Goal: Browse casually: Explore the website without a specific task or goal

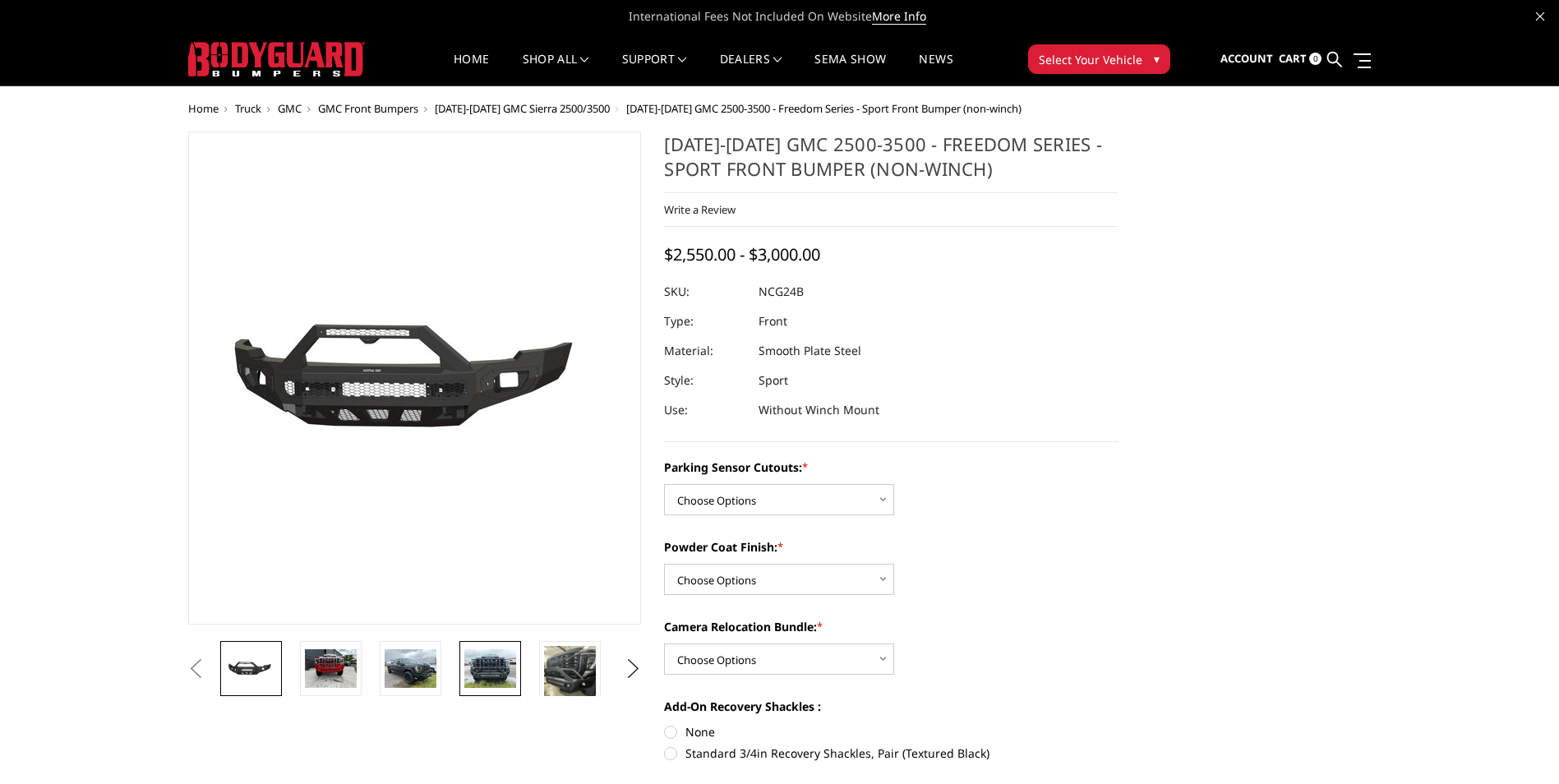
click at [506, 673] on img at bounding box center [490, 668] width 52 height 39
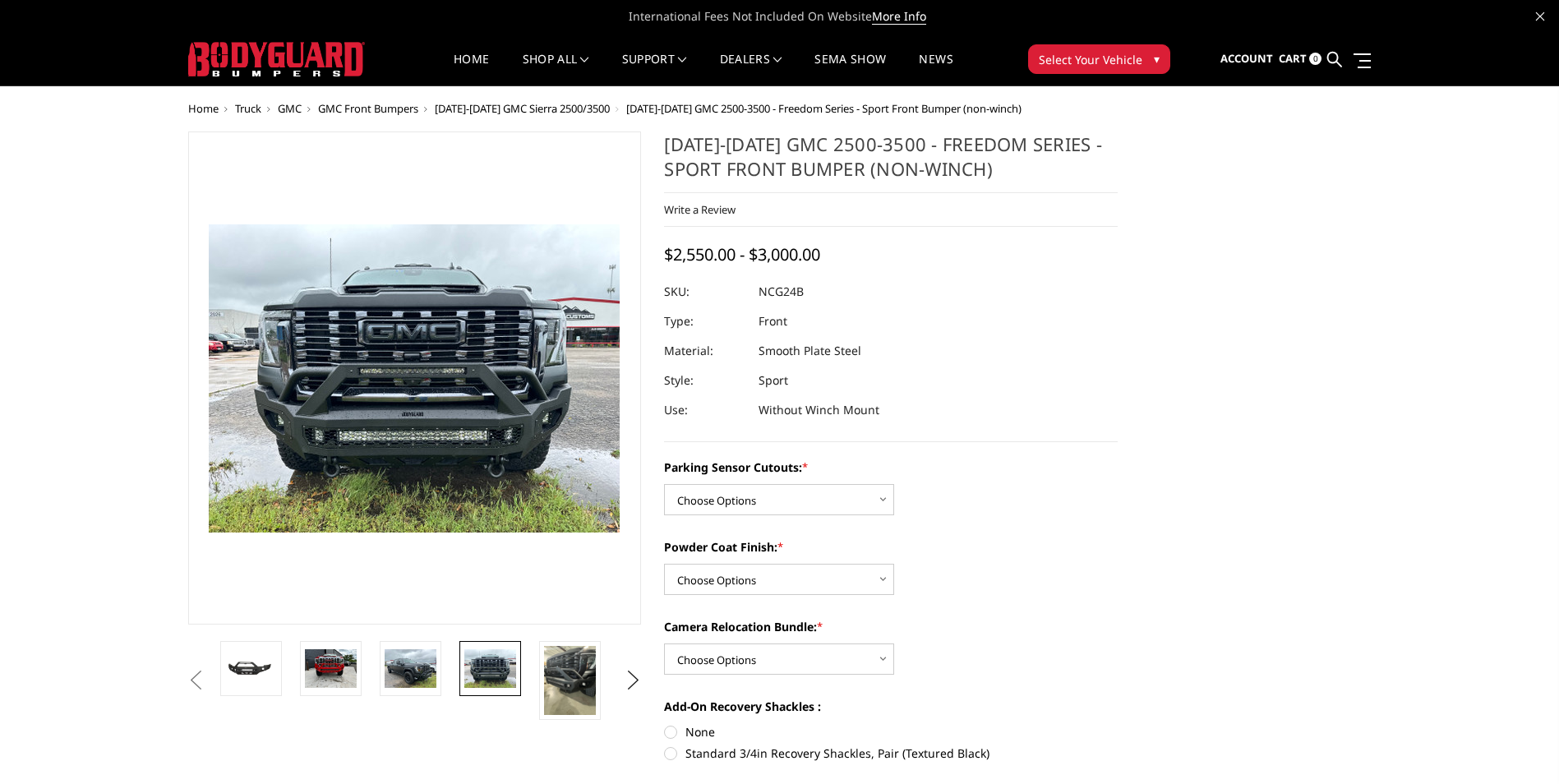
click at [209, 670] on button "Previous" at bounding box center [195, 679] width 24 height 24
click at [246, 663] on img at bounding box center [251, 668] width 52 height 24
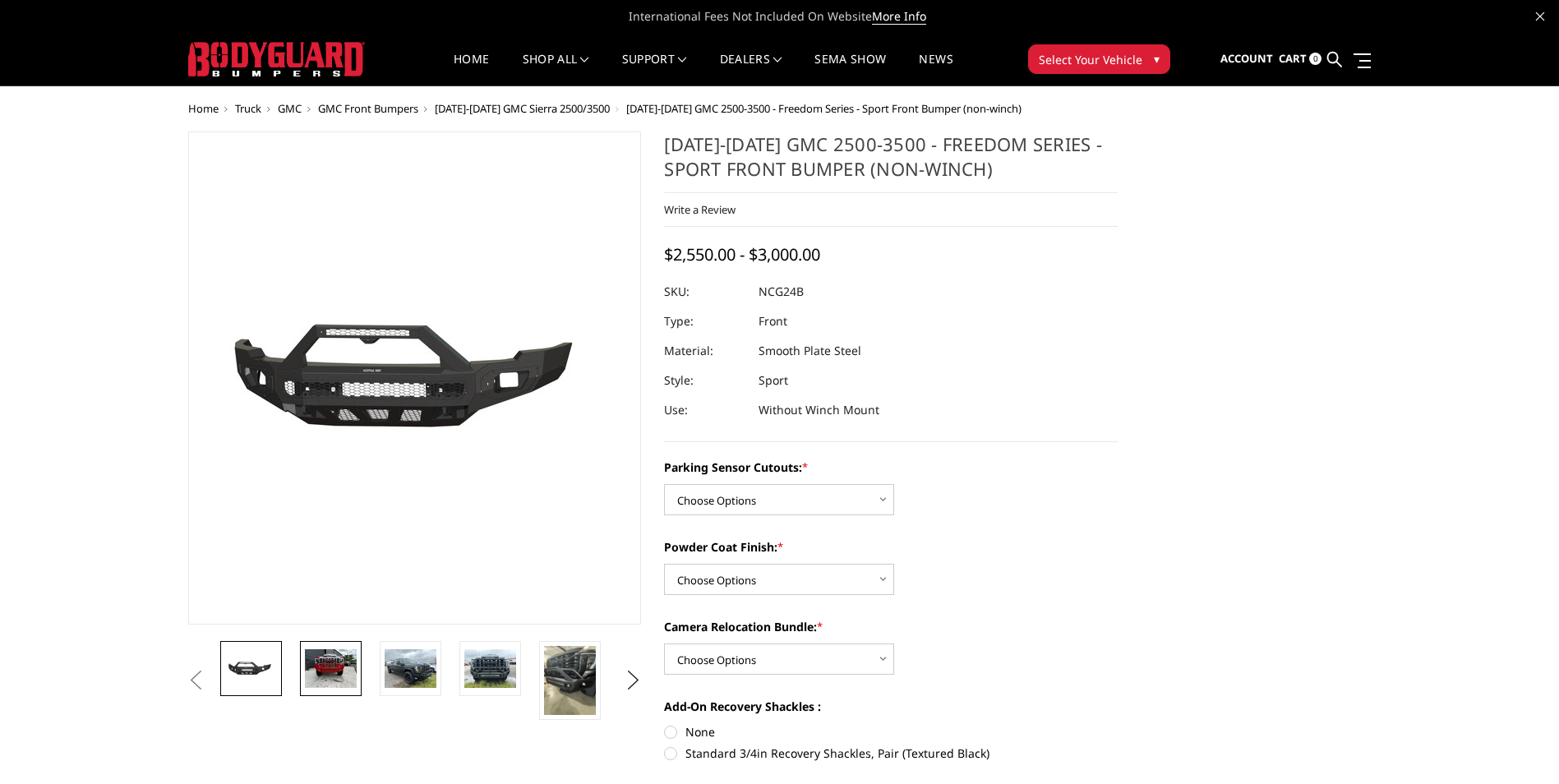
click at [305, 659] on img at bounding box center [330, 668] width 52 height 39
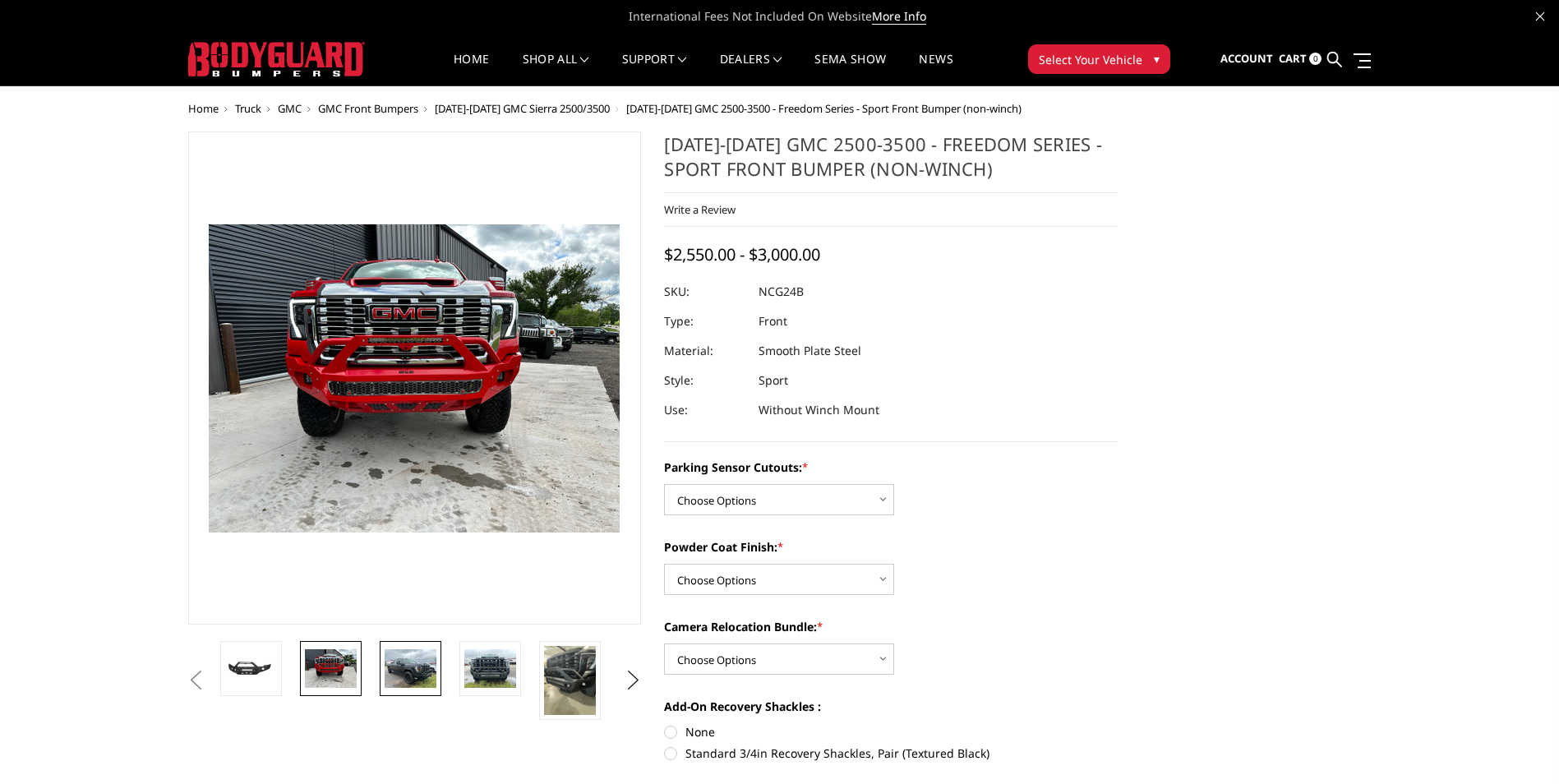
click at [397, 663] on img at bounding box center [410, 668] width 52 height 39
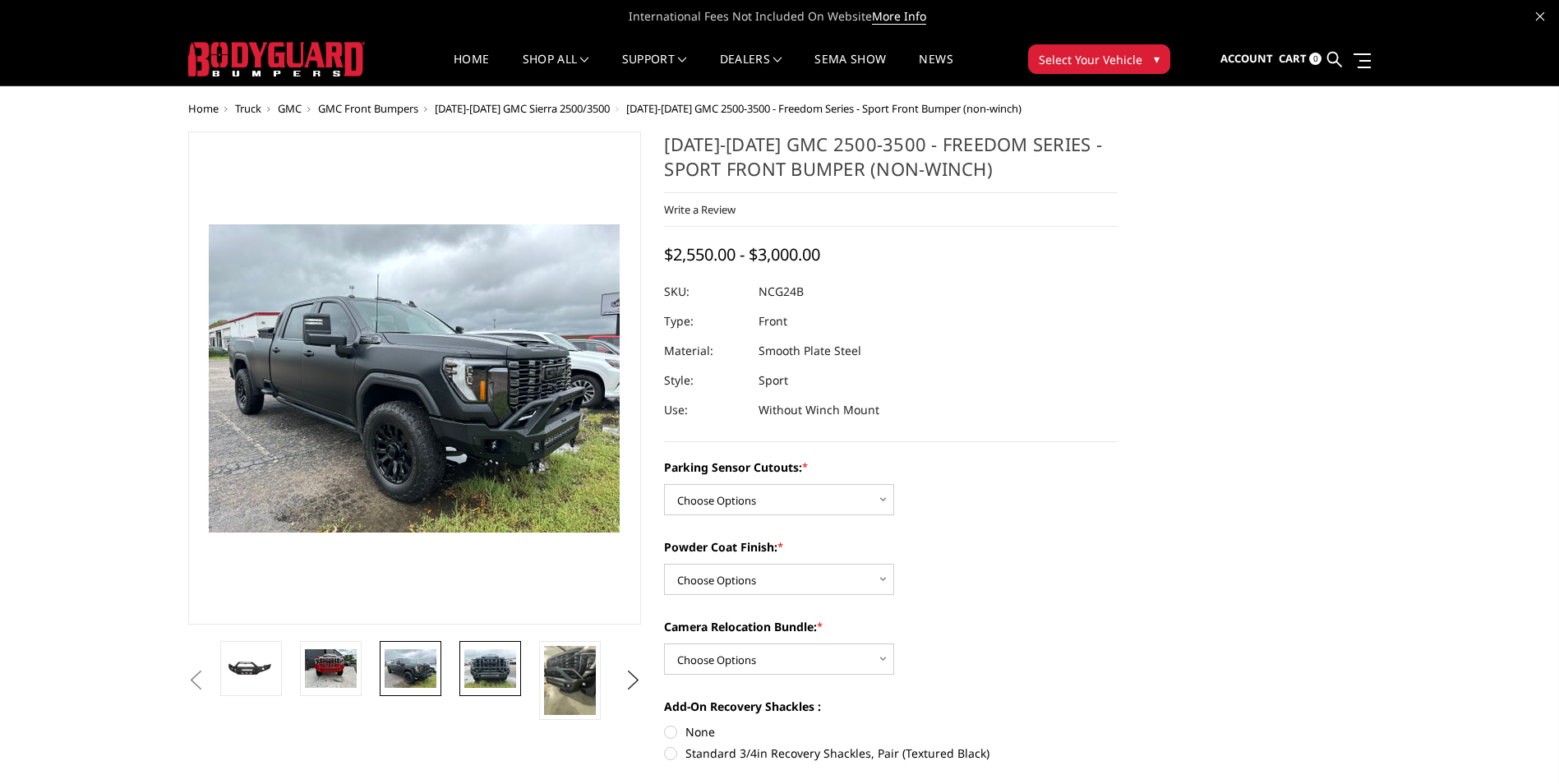
click at [466, 663] on img at bounding box center [490, 668] width 52 height 39
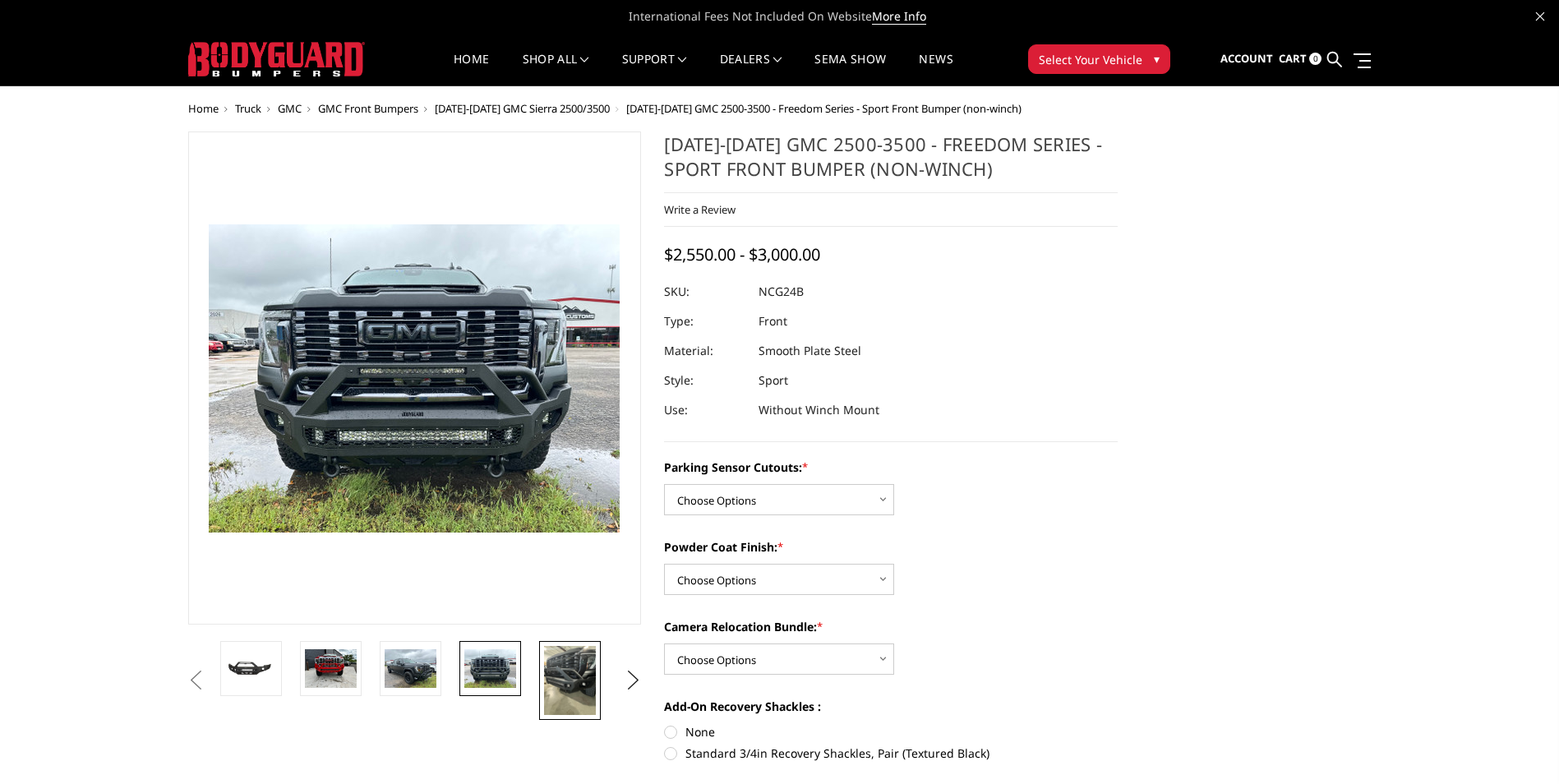
click at [562, 669] on img at bounding box center [570, 680] width 52 height 69
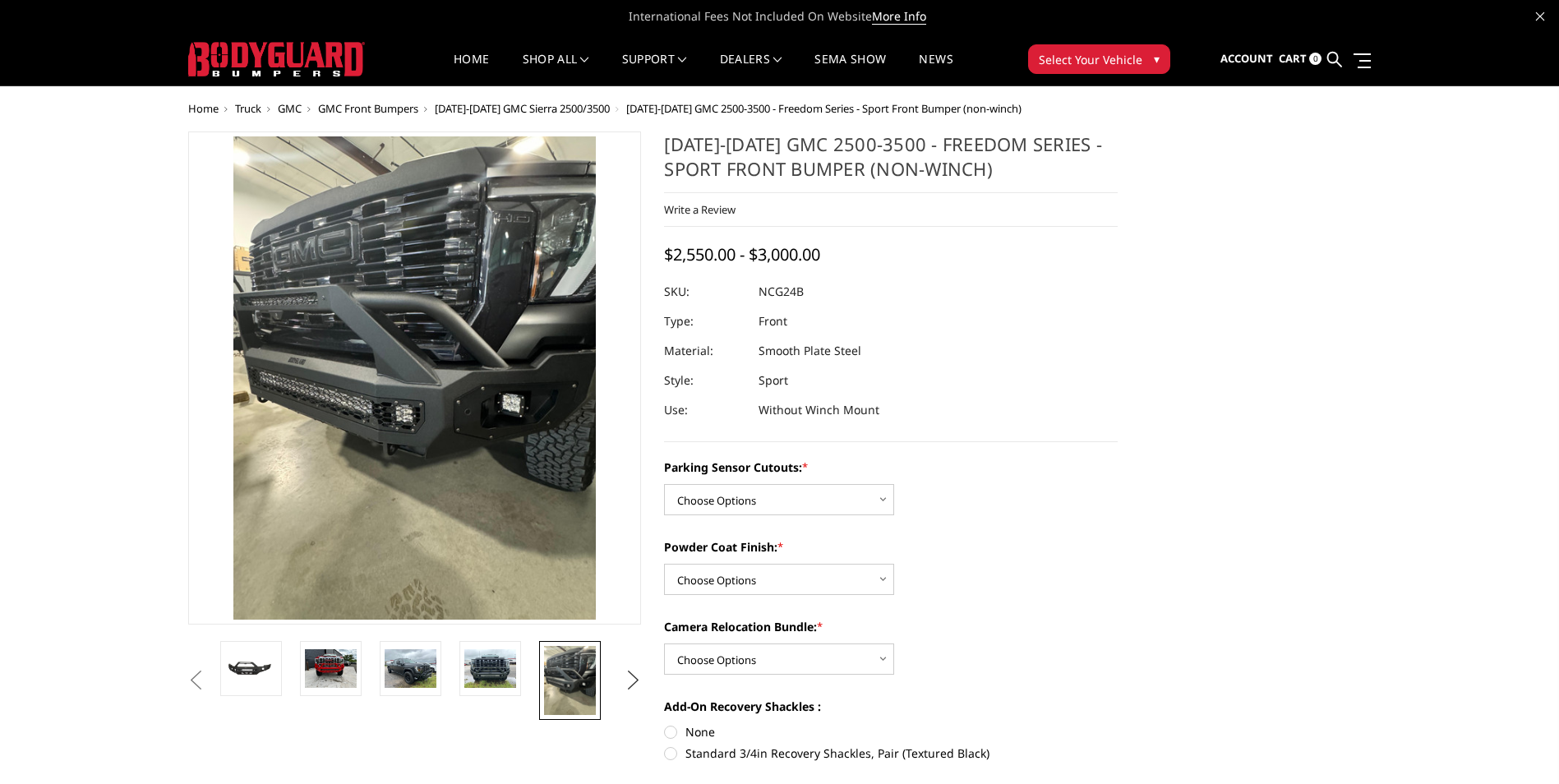
click at [631, 679] on button "Next" at bounding box center [632, 679] width 24 height 24
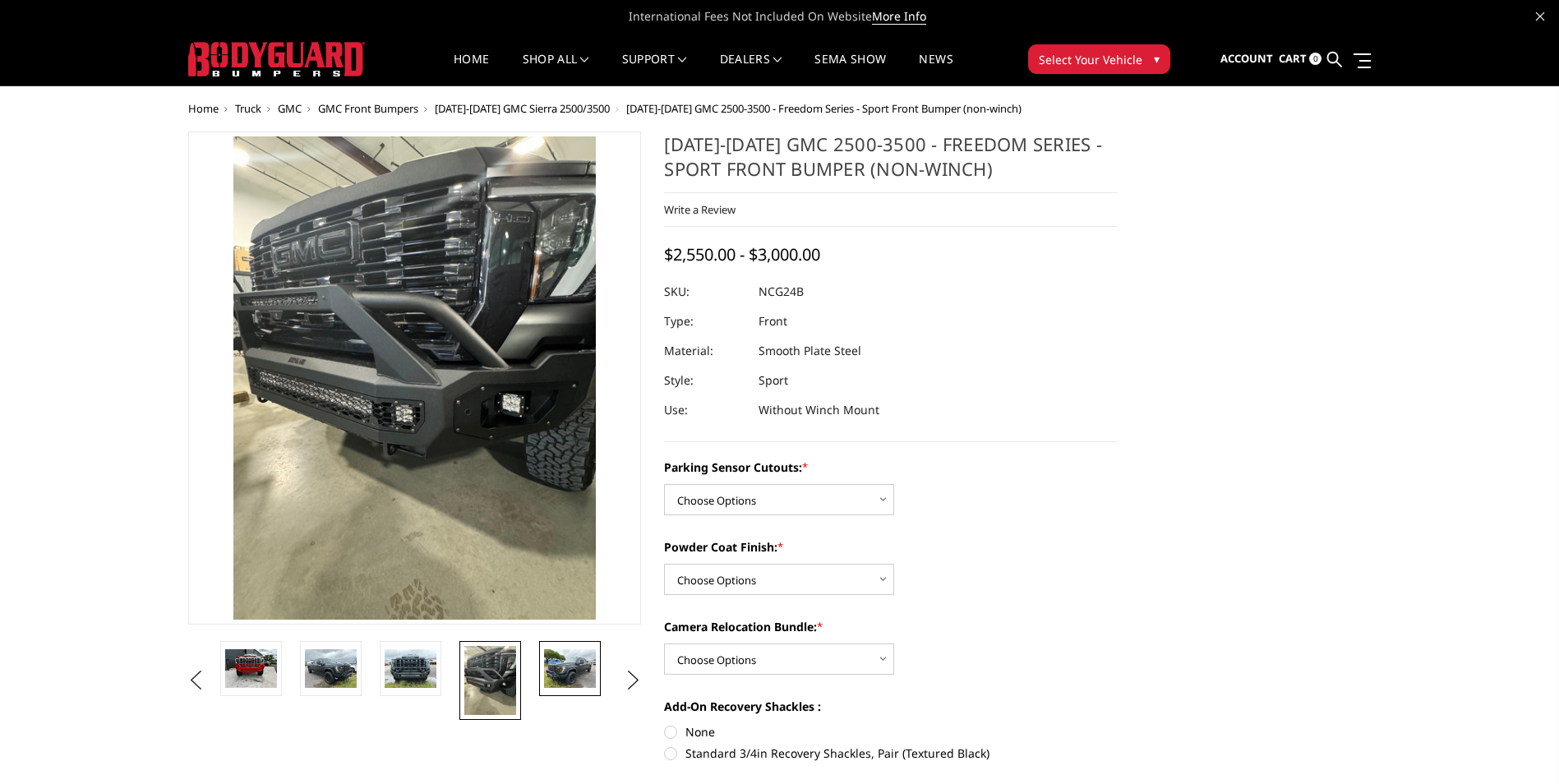
click at [585, 672] on img at bounding box center [570, 668] width 52 height 39
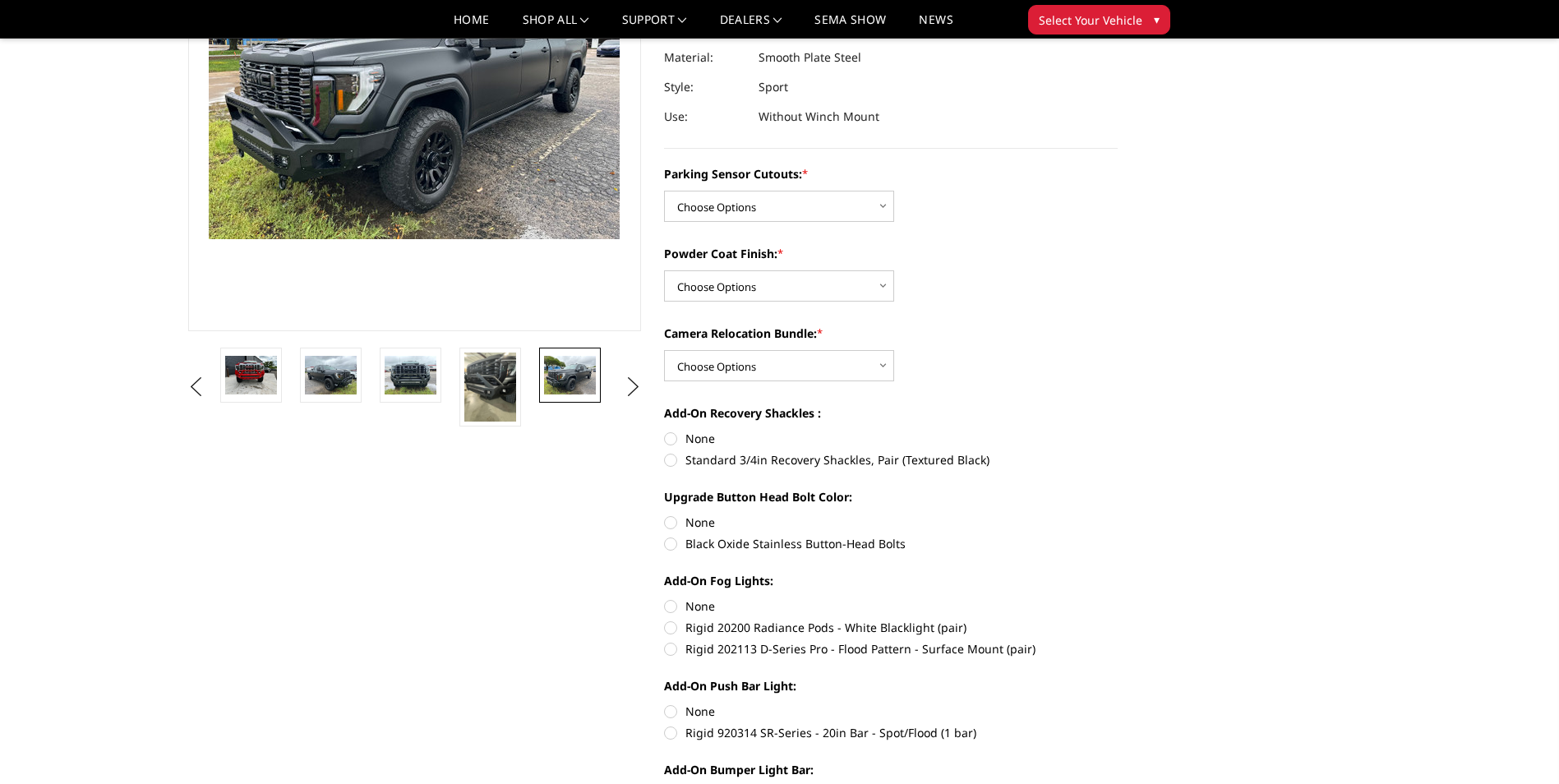
scroll to position [164, 0]
